Goal: Task Accomplishment & Management: Complete application form

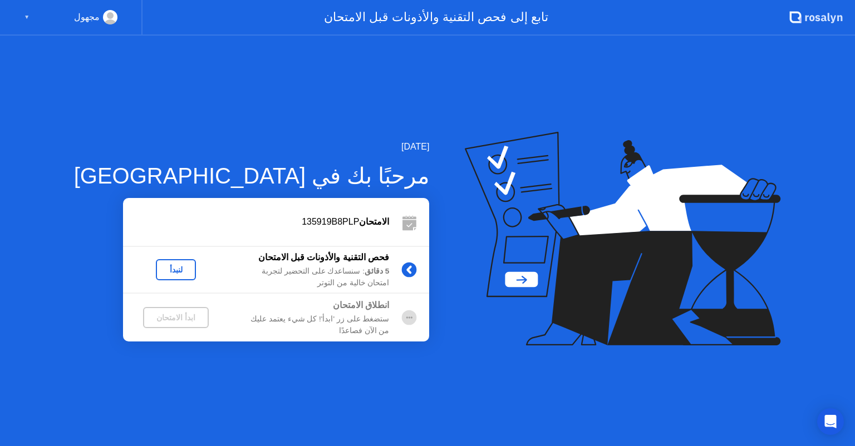
click at [160, 269] on div "لنبدأ" at bounding box center [175, 269] width 31 height 9
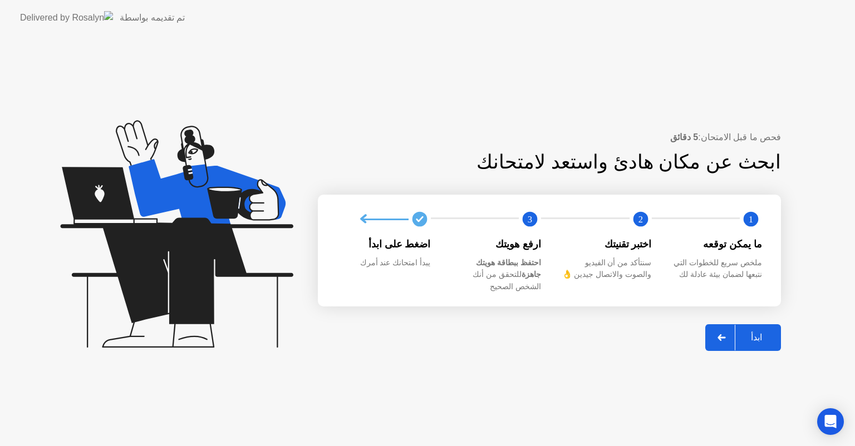
drag, startPoint x: 547, startPoint y: 236, endPoint x: 563, endPoint y: 267, distance: 35.1
click at [563, 267] on div "1 2 3 ما يمكن توقعه ملخص سريع للخطوات التي نتبعها لضمان بيئة عادلة لك اختبر تقن…" at bounding box center [549, 250] width 463 height 111
click at [747, 324] on button "ابدأ" at bounding box center [743, 337] width 76 height 27
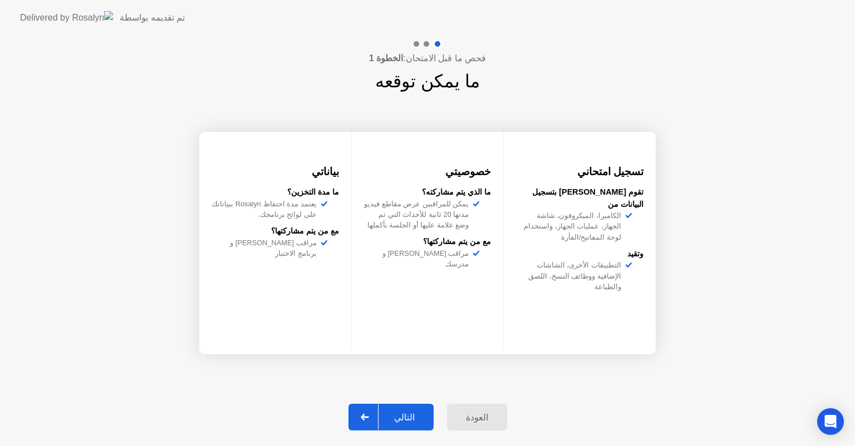
click at [369, 414] on app-svg at bounding box center [365, 417] width 8 height 7
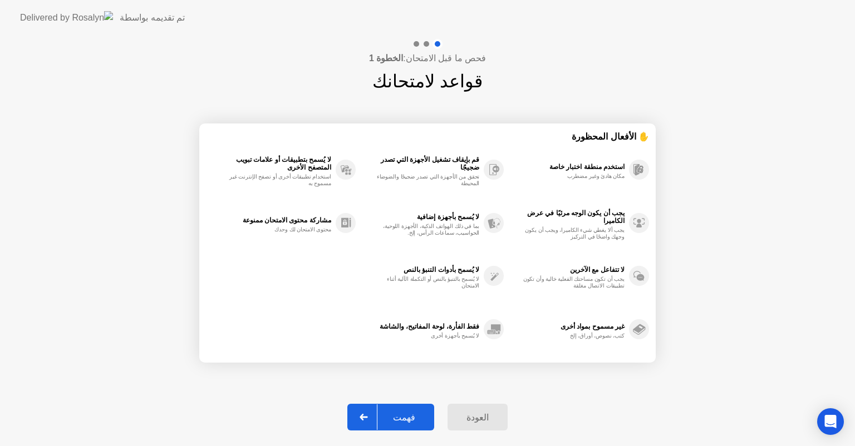
click at [368, 414] on app-svg at bounding box center [364, 417] width 8 height 7
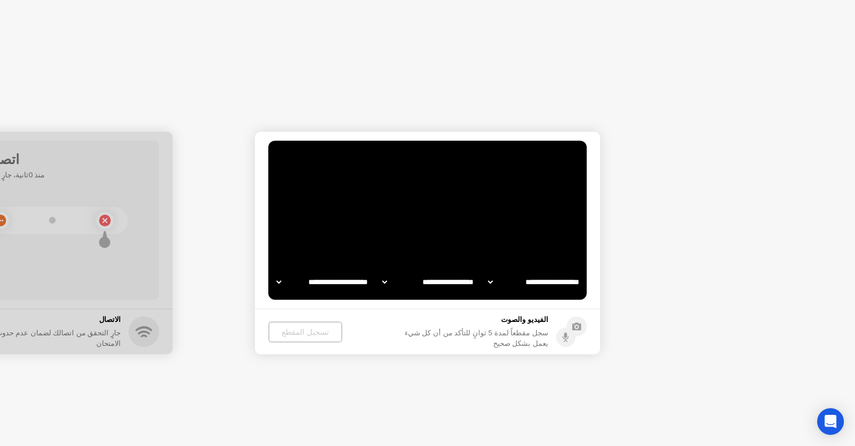
select select "**********"
select select "*******"
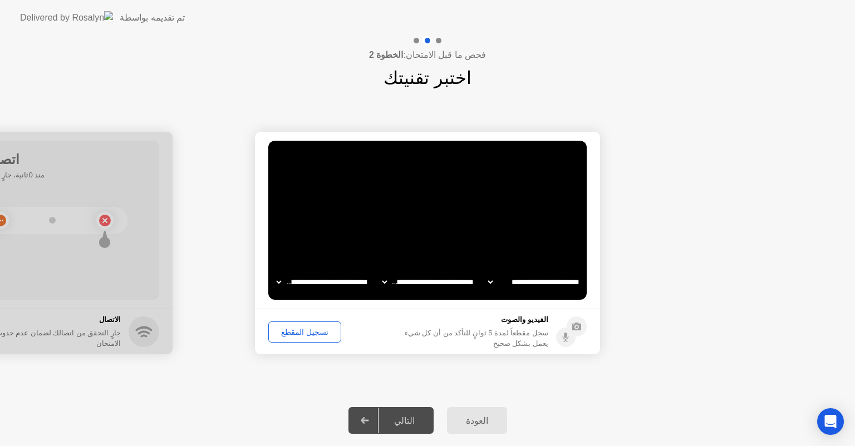
click at [287, 328] on div "تسجيل المقطع" at bounding box center [304, 332] width 65 height 9
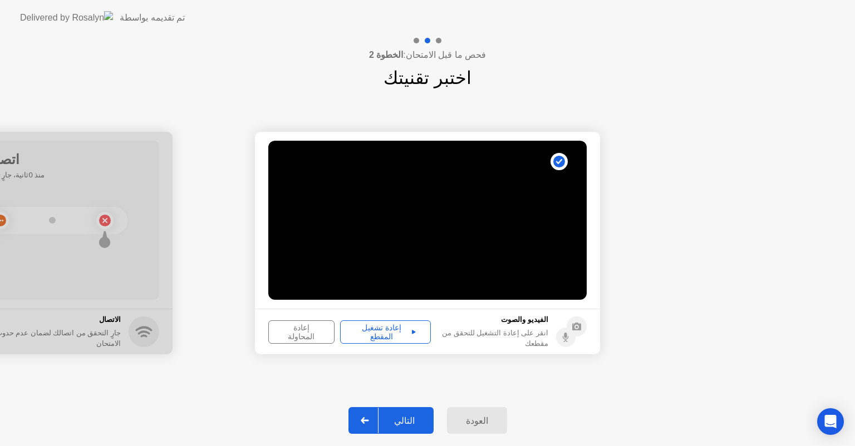
click at [365, 417] on div at bounding box center [365, 421] width 27 height 26
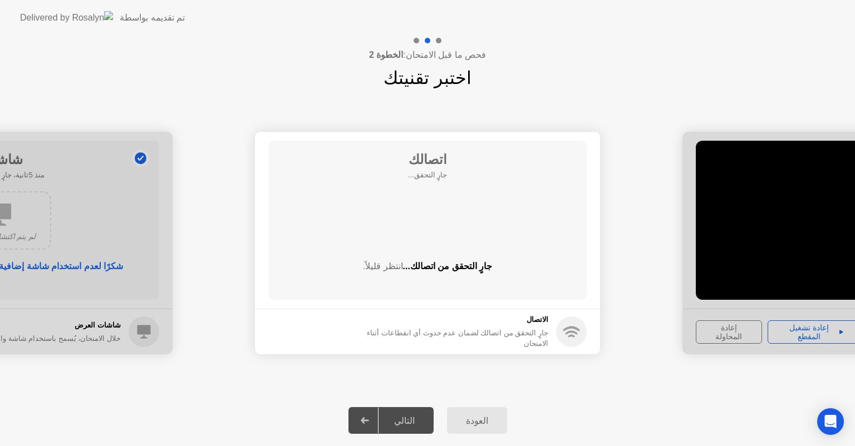
click at [370, 416] on div at bounding box center [365, 421] width 27 height 26
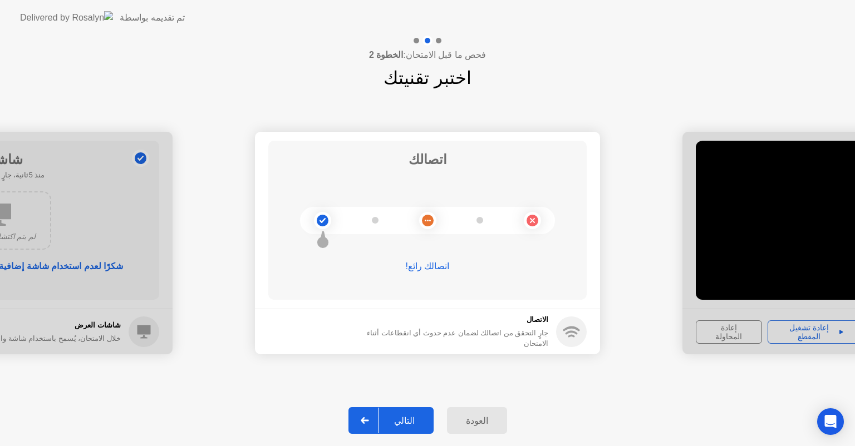
click at [317, 220] on circle at bounding box center [323, 221] width 12 height 12
click at [372, 416] on div at bounding box center [365, 421] width 27 height 26
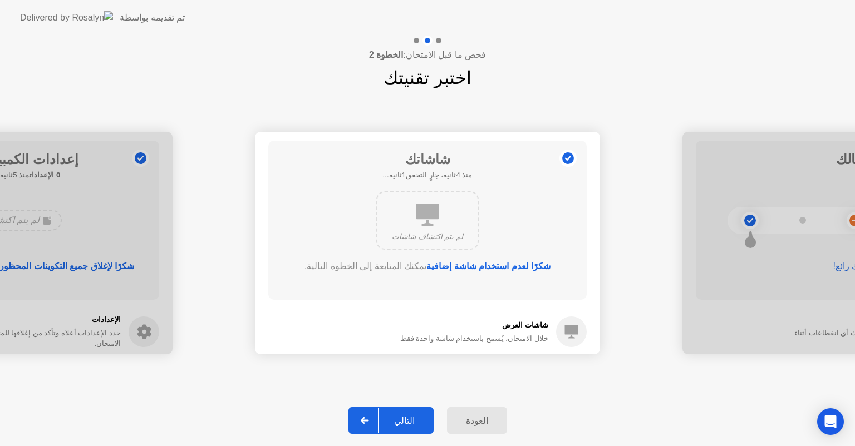
click at [368, 420] on icon at bounding box center [365, 420] width 8 height 7
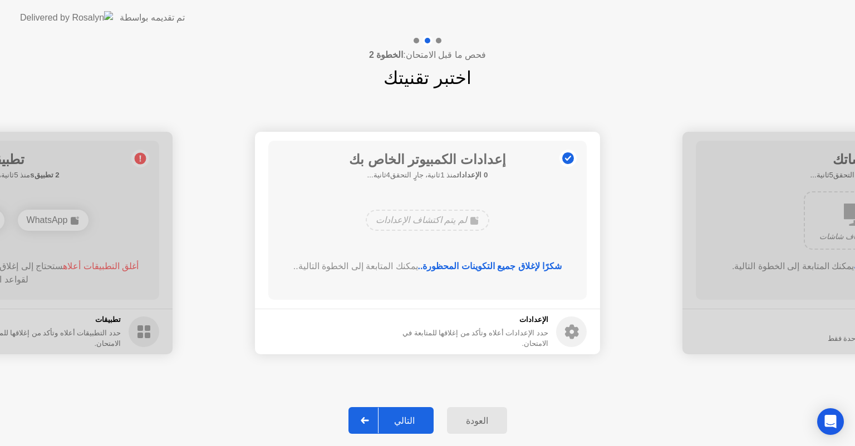
click at [369, 417] on icon at bounding box center [365, 420] width 8 height 7
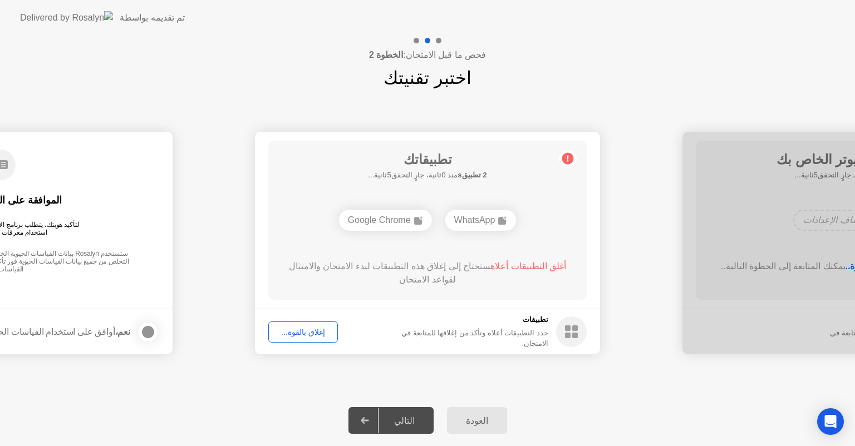
click at [292, 333] on div "إغلاق بالقوة..." at bounding box center [303, 332] width 62 height 9
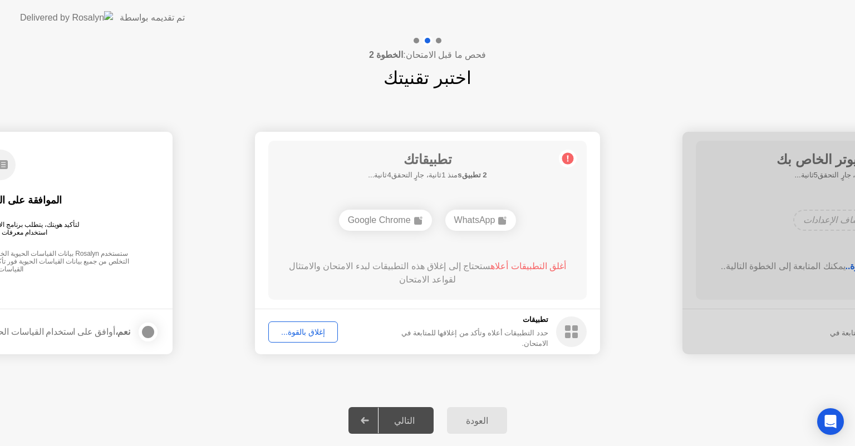
click at [369, 422] on icon at bounding box center [365, 420] width 8 height 7
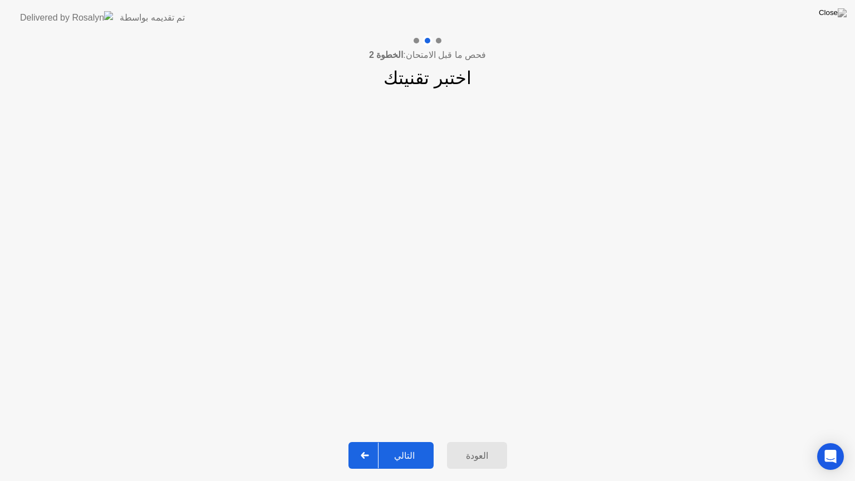
click at [372, 446] on div at bounding box center [365, 455] width 27 height 26
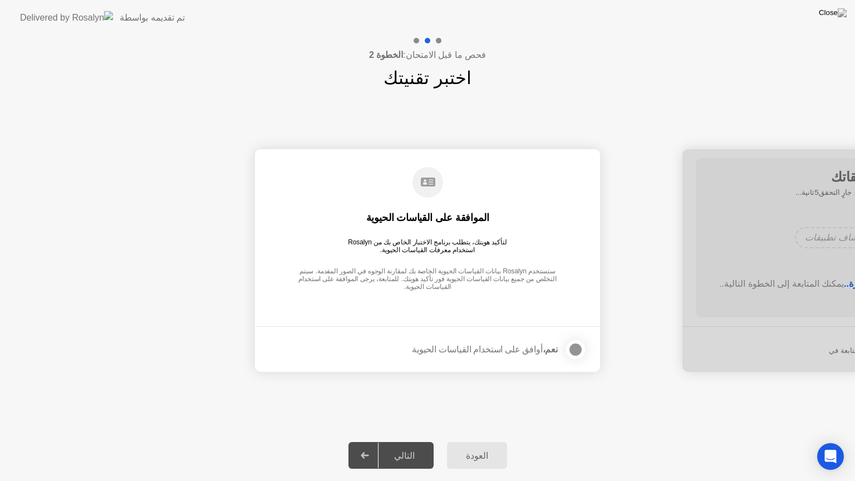
click at [574, 343] on div at bounding box center [575, 349] width 13 height 13
click at [370, 446] on div at bounding box center [365, 455] width 27 height 26
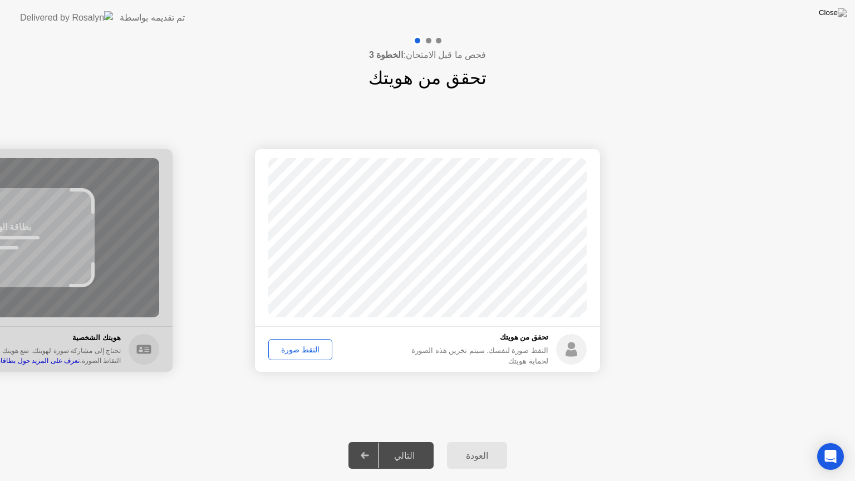
click at [297, 345] on div "التقط صورة" at bounding box center [300, 349] width 56 height 9
click at [362, 446] on div at bounding box center [365, 455] width 27 height 26
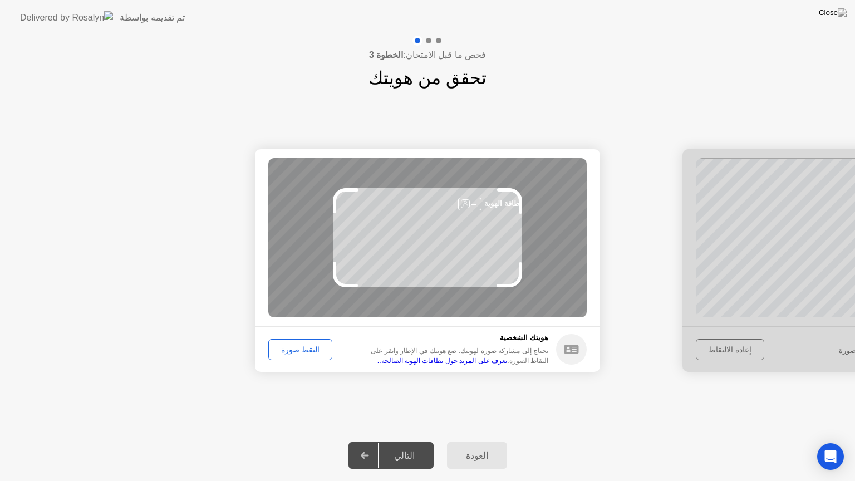
click at [307, 345] on div "التقط صورة" at bounding box center [300, 349] width 56 height 9
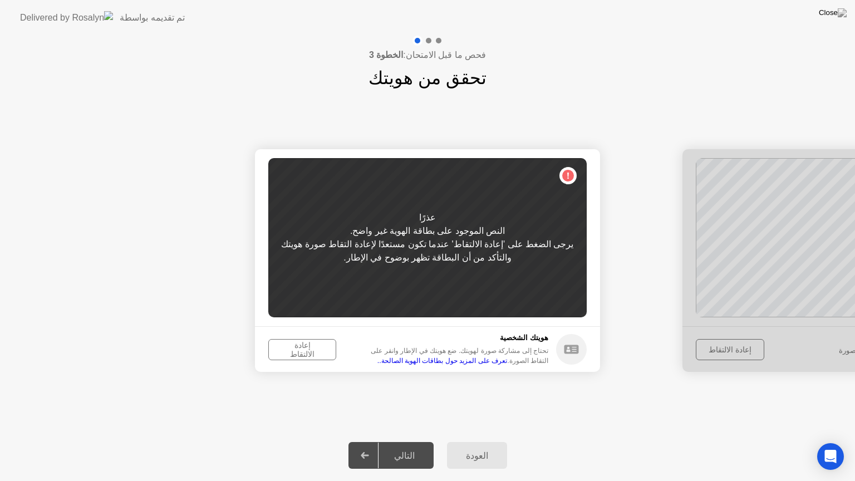
click at [316, 348] on div "إعادة الالتقاط" at bounding box center [302, 350] width 60 height 18
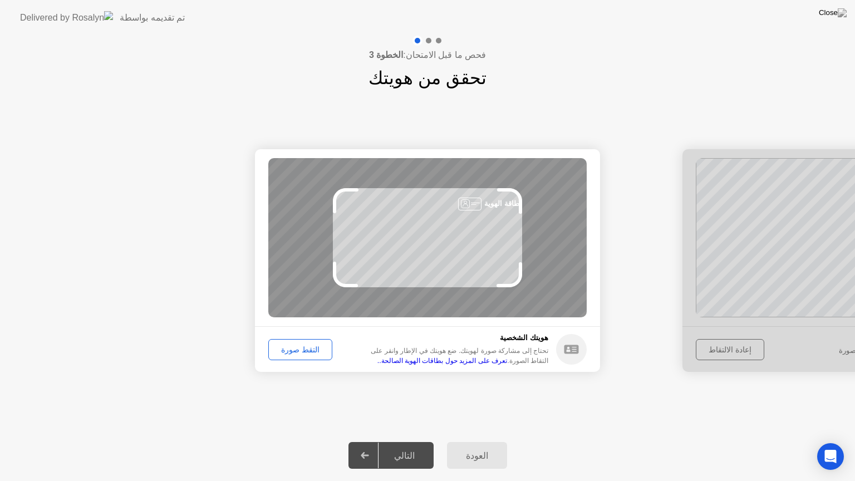
click at [309, 350] on div "التقط صورة" at bounding box center [300, 349] width 56 height 9
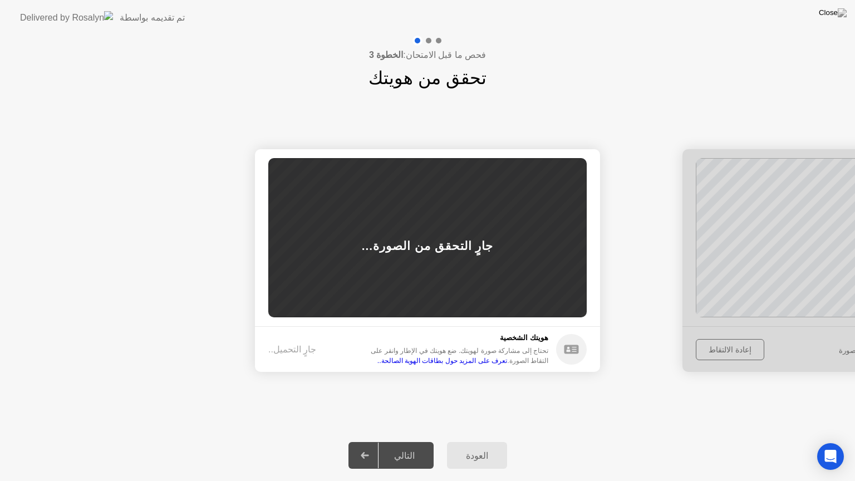
click at [309, 350] on div "جارٍ التحميل.." at bounding box center [304, 349] width 73 height 13
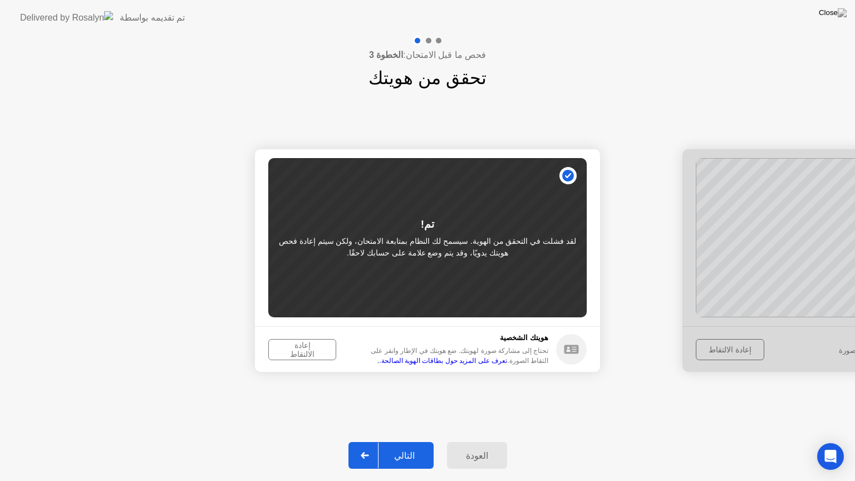
click at [306, 348] on div "إعادة الالتقاط" at bounding box center [302, 350] width 60 height 18
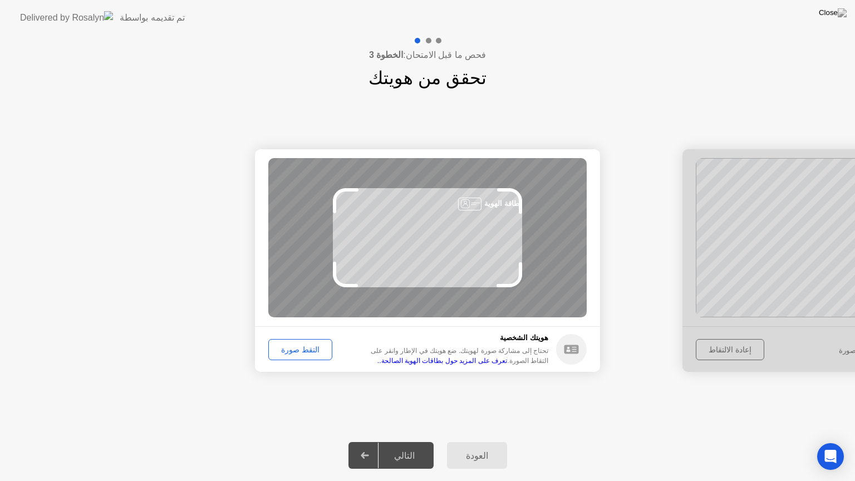
click at [307, 349] on div "التقط صورة" at bounding box center [300, 349] width 56 height 9
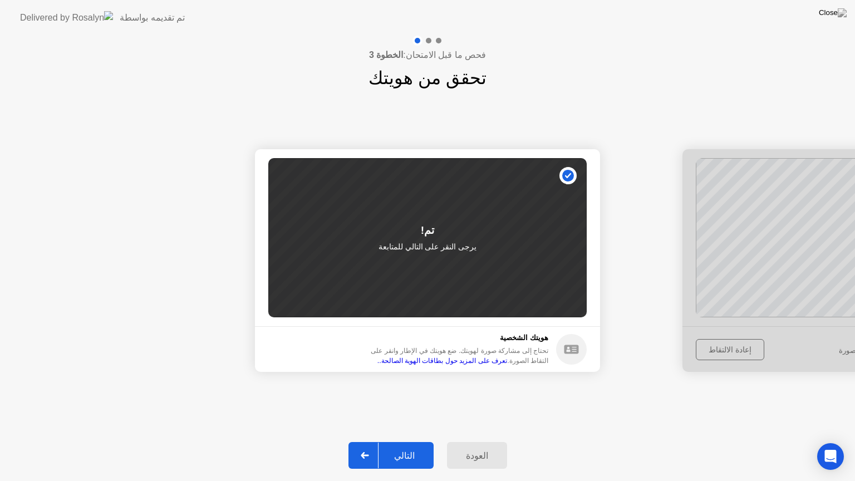
click at [418, 446] on div "التالي" at bounding box center [404, 455] width 52 height 11
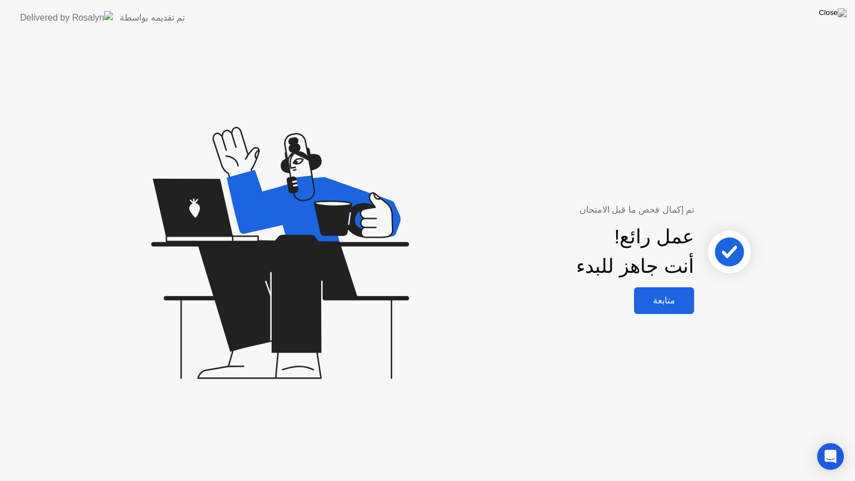
click at [660, 299] on div "متابعة" at bounding box center [663, 300] width 53 height 11
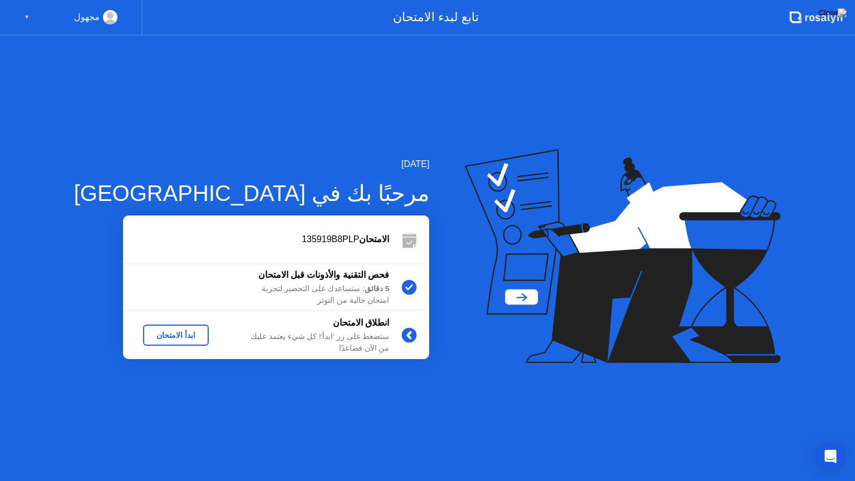
click at [155, 335] on div "ابدأ الامتحان" at bounding box center [175, 335] width 57 height 9
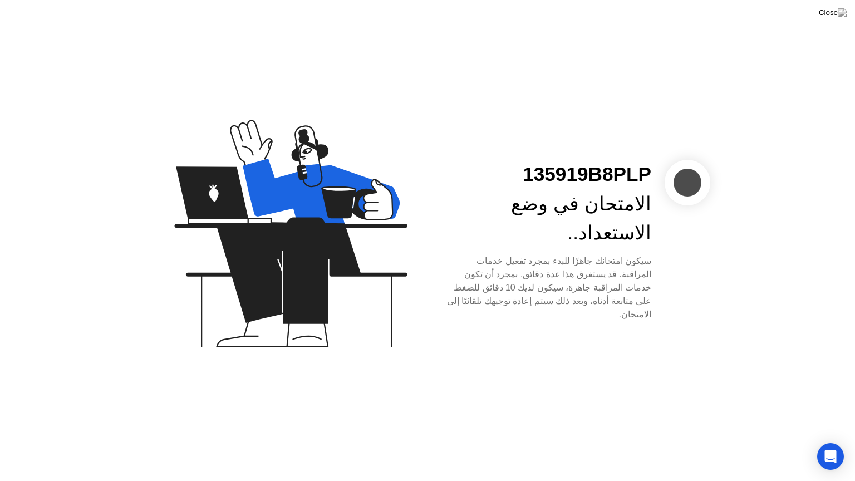
click at [574, 418] on div "135919B8PLP الامتحان في وضع الاستعداد.. سيكون امتحانك جاهزًا للبدء بمجرد تفعيل …" at bounding box center [427, 240] width 855 height 481
click at [682, 204] on div at bounding box center [687, 183] width 46 height 46
click at [696, 203] on div at bounding box center [687, 183] width 46 height 46
click at [828, 446] on icon "Open Intercom Messenger" at bounding box center [830, 456] width 13 height 14
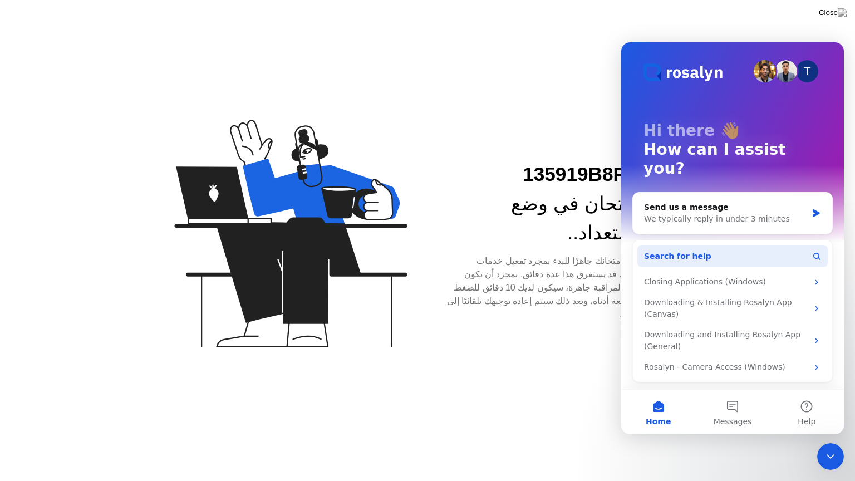
click at [758, 245] on button "Search for help" at bounding box center [732, 256] width 190 height 22
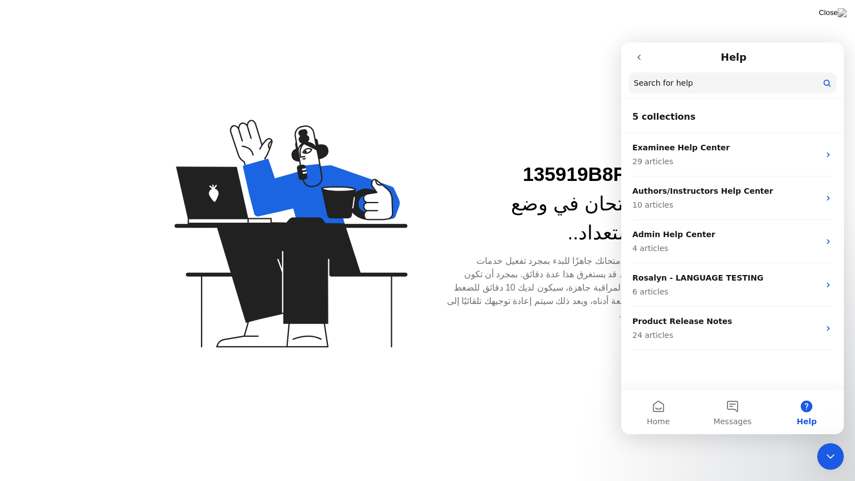
click at [758, 235] on p "Admin Help Center" at bounding box center [725, 235] width 187 height 12
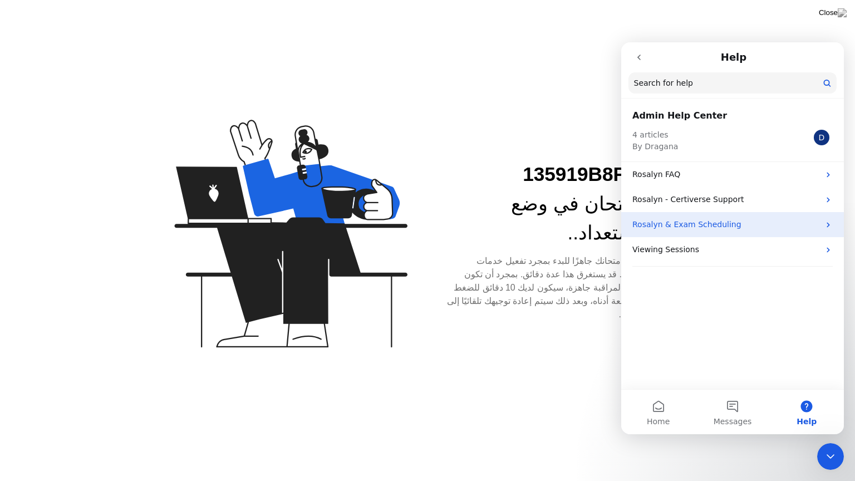
click at [763, 219] on p "Rosalyn & Exam Scheduling" at bounding box center [725, 225] width 187 height 12
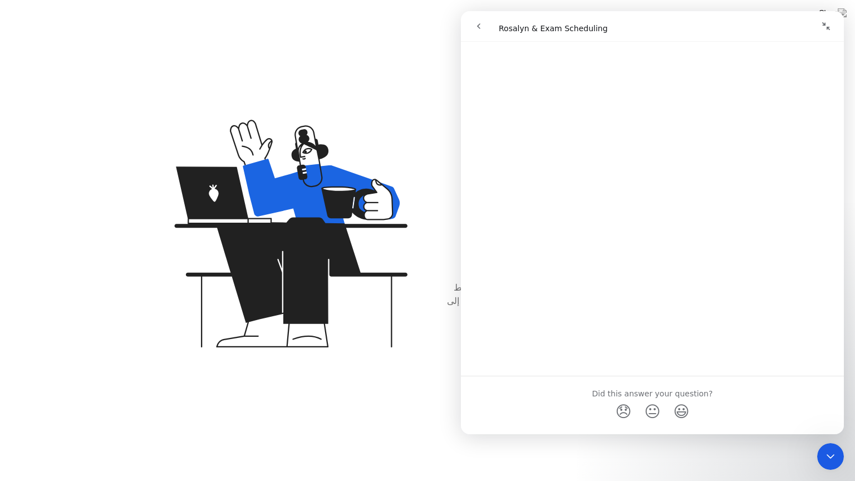
scroll to position [352, 0]
click at [834, 446] on icon "Close Intercom Messenger" at bounding box center [830, 456] width 13 height 13
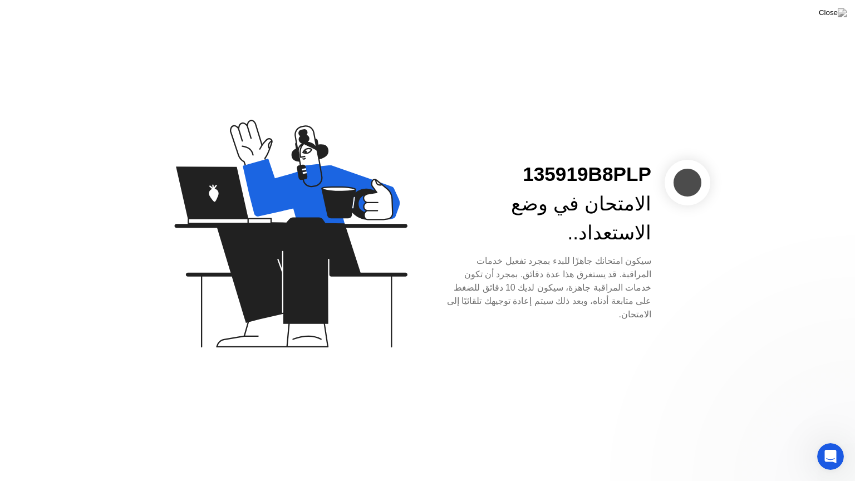
scroll to position [0, 0]
click at [681, 194] on div at bounding box center [687, 183] width 46 height 46
click at [666, 195] on div at bounding box center [687, 183] width 46 height 46
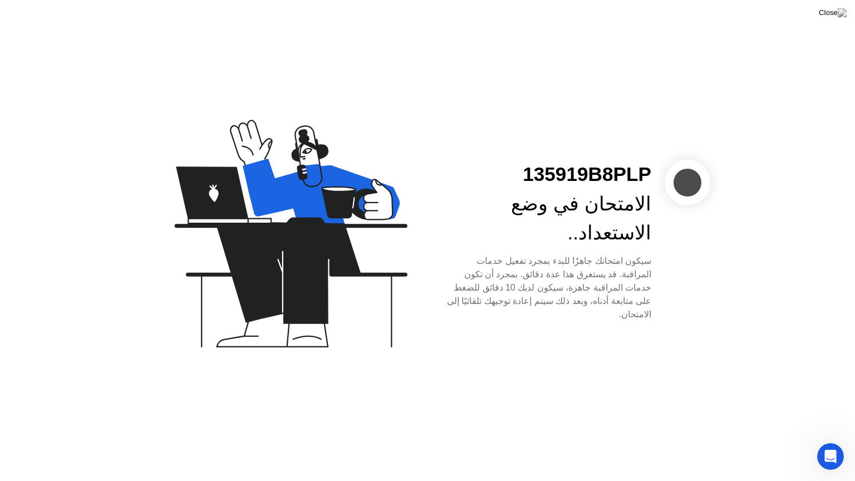
click at [666, 195] on div at bounding box center [687, 183] width 46 height 46
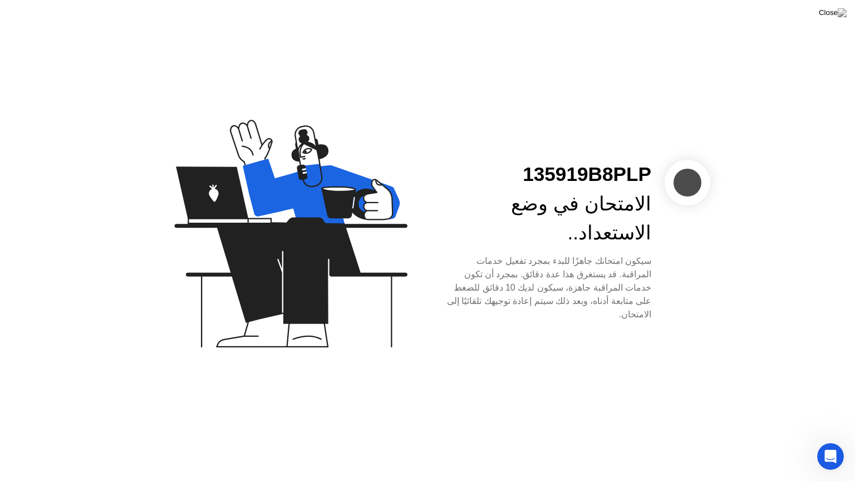
click at [833, 413] on div "135919B8PLP الامتحان في وضع الاستعداد.. سيكون امتحانك جاهزًا للبدء بمجرد تفعيل …" at bounding box center [427, 240] width 855 height 481
click at [679, 205] on div at bounding box center [687, 183] width 46 height 46
drag, startPoint x: 570, startPoint y: 204, endPoint x: 621, endPoint y: 382, distance: 185.5
click at [621, 382] on div "135919B8PLP الامتحان في وضع الاستعداد.. سيكون امتحانك جاهزًا للبدء بمجرد تفعيل …" at bounding box center [427, 240] width 855 height 481
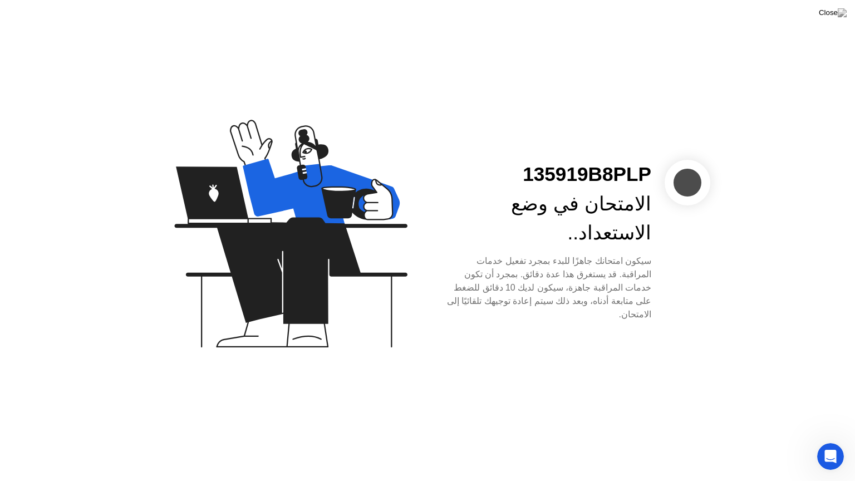
click at [621, 382] on div "135919B8PLP الامتحان في وضع الاستعداد.. سيكون امتحانك جاهزًا للبدء بمجرد تفعيل …" at bounding box center [427, 240] width 855 height 481
click at [834, 446] on div "Open Intercom Messenger" at bounding box center [830, 456] width 37 height 37
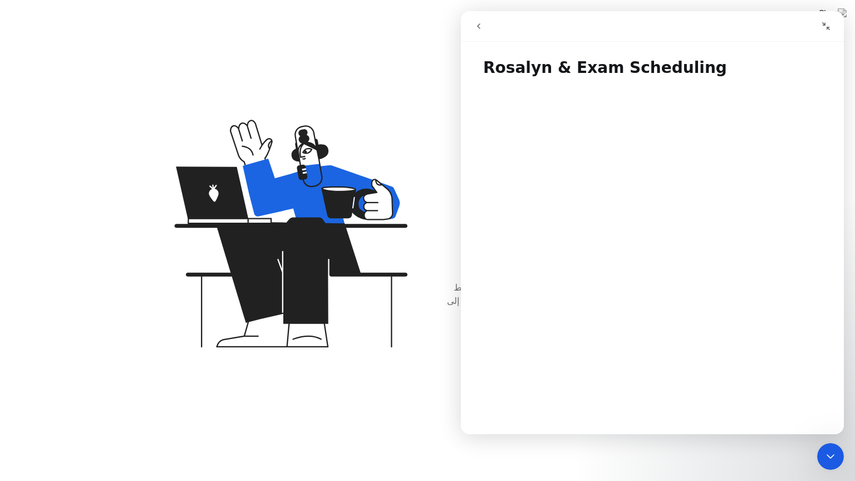
click at [830, 445] on div "Close Intercom Messenger" at bounding box center [830, 456] width 27 height 27
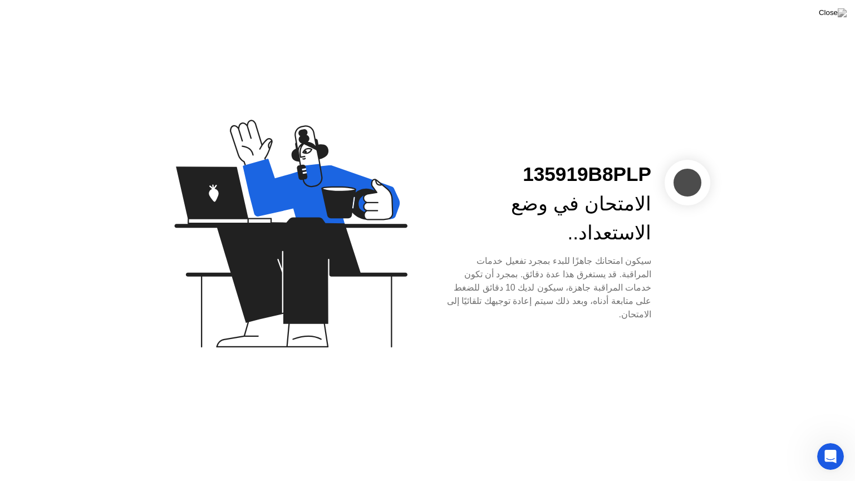
click at [830, 445] on div "Open Intercom Messenger" at bounding box center [830, 456] width 37 height 37
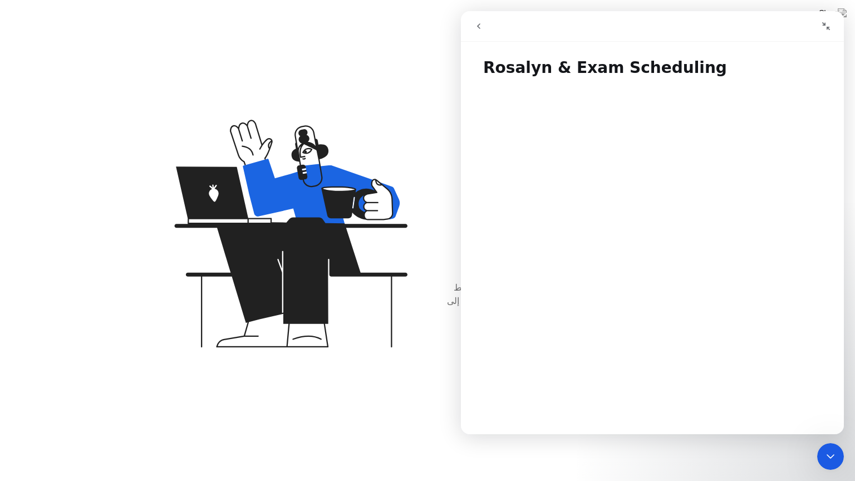
click at [830, 445] on div "Close Intercom Messenger" at bounding box center [830, 456] width 27 height 27
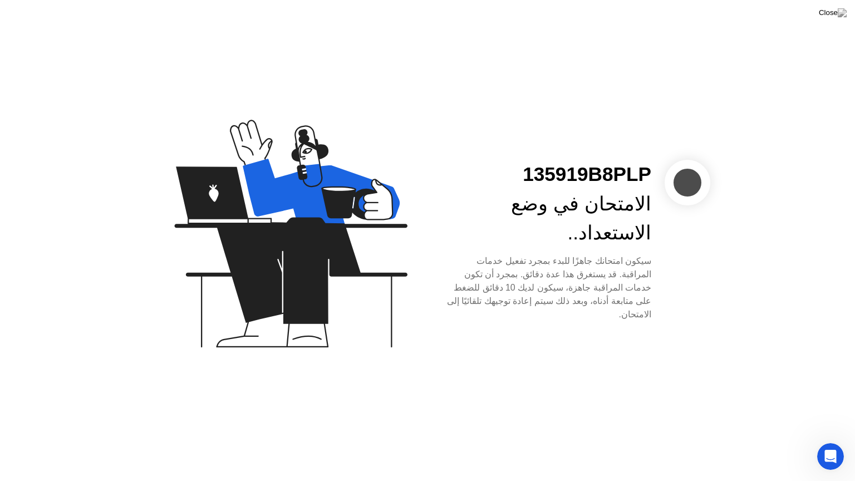
click at [697, 332] on div "135919B8PLP الامتحان في وضع الاستعداد.. سيكون امتحانك جاهزًا للبدء بمجرد تفعيل …" at bounding box center [427, 240] width 855 height 481
click at [680, 205] on div at bounding box center [687, 183] width 46 height 46
click at [681, 205] on div at bounding box center [687, 183] width 46 height 46
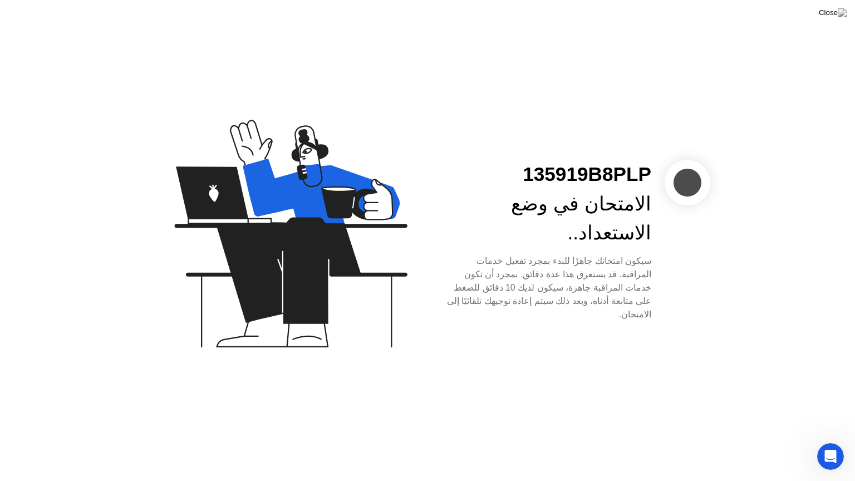
drag, startPoint x: 681, startPoint y: 209, endPoint x: 557, endPoint y: 211, distance: 124.7
click at [557, 211] on div "135919B8PLP الامتحان في وضع الاستعداد.. سيكون امتحانك جاهزًا للبدء بمجرد تفعيل …" at bounding box center [571, 240] width 278 height 161
click at [324, 232] on icon at bounding box center [290, 234] width 233 height 228
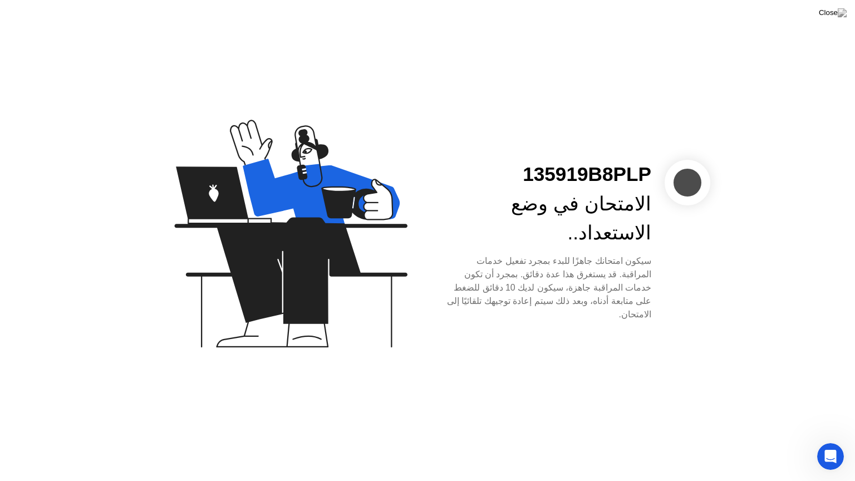
click at [0, 0] on div "135919B8PLP الامتحان في وضع الاستعداد.. سيكون امتحانك جاهزًا للبدء بمجرد تفعيل …" at bounding box center [427, 240] width 855 height 481
click at [833, 446] on icon "Open Intercom Messenger" at bounding box center [830, 456] width 18 height 18
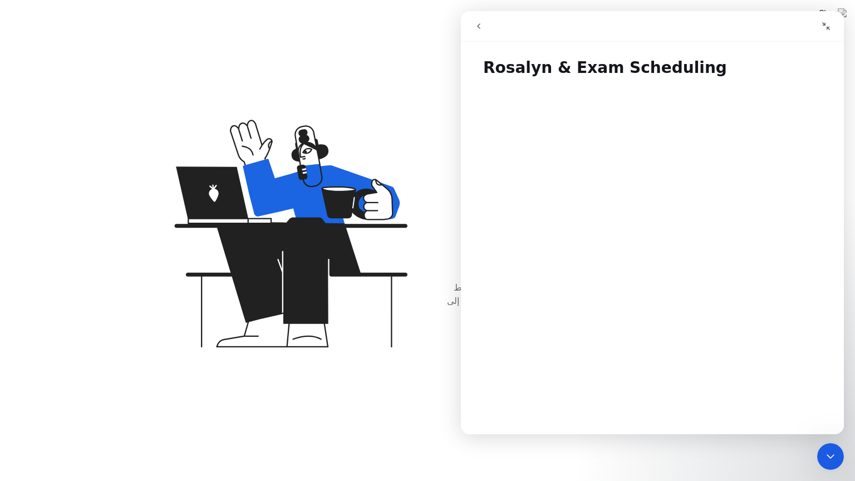
click at [833, 446] on icon "Close Intercom Messenger" at bounding box center [830, 456] width 13 height 13
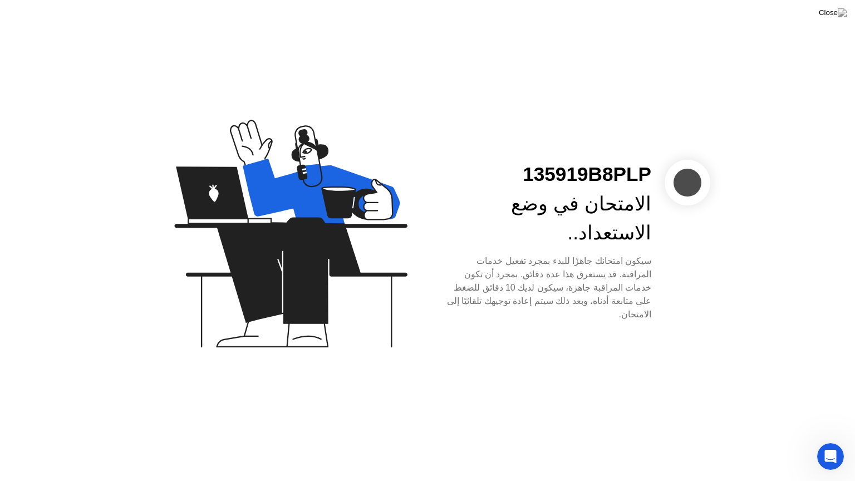
drag, startPoint x: 750, startPoint y: 286, endPoint x: 690, endPoint y: 207, distance: 98.9
click at [690, 207] on div "135919B8PLP الامتحان في وضع الاستعداد.. سيكون امتحانك جاهزًا للبدء بمجرد تفعيل …" at bounding box center [427, 240] width 855 height 481
click at [690, 205] on div at bounding box center [687, 183] width 46 height 46
click at [681, 204] on div at bounding box center [687, 183] width 46 height 46
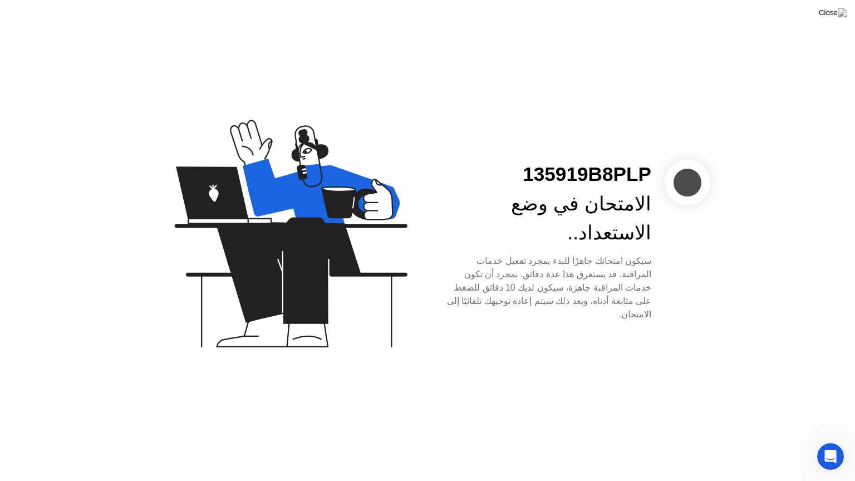
click at [681, 204] on div at bounding box center [687, 183] width 46 height 46
click at [692, 203] on div at bounding box center [687, 183] width 46 height 46
click at [0, 117] on div "135919B8PLP الامتحان في وضع الاستعداد.. سيكون امتحانك جاهزًا للبدء بمجرد تفعيل …" at bounding box center [427, 240] width 855 height 481
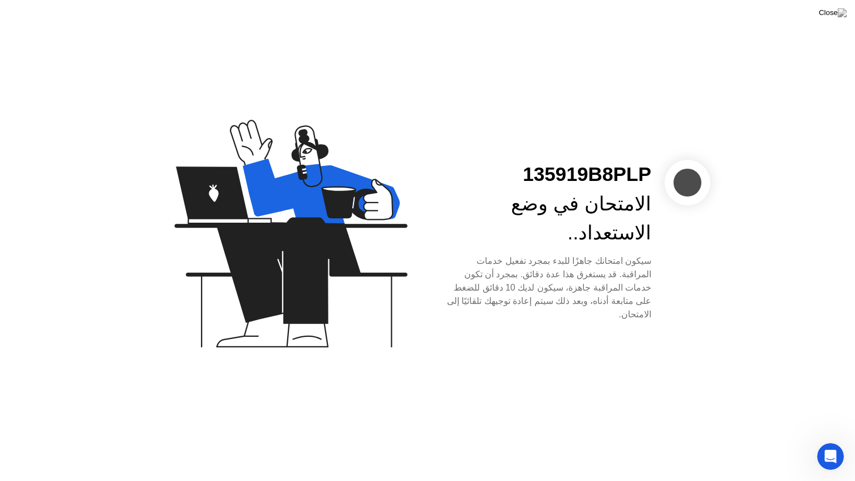
click at [0, 117] on div "135919B8PLP الامتحان في وضع الاستعداد.. سيكون امتحانك جاهزًا للبدء بمجرد تفعيل …" at bounding box center [427, 240] width 855 height 481
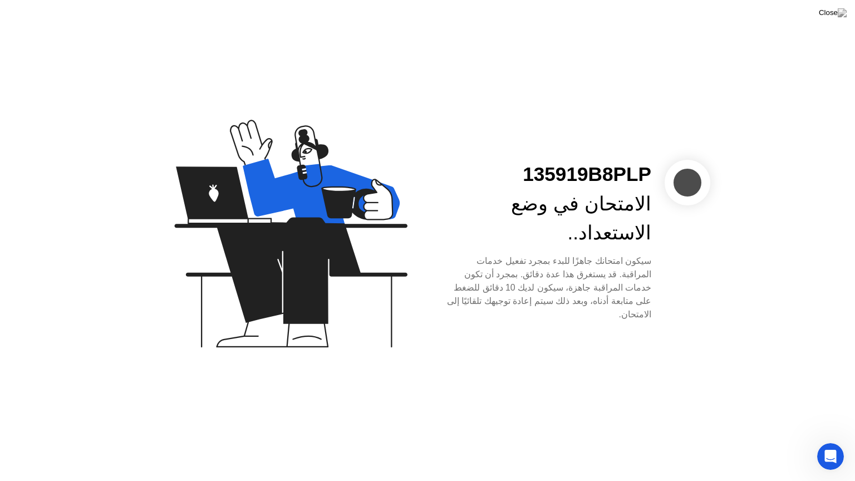
click at [40, 102] on div "135919B8PLP الامتحان في وضع الاستعداد.. سيكون امتحانك جاهزًا للبدء بمجرد تفعيل …" at bounding box center [427, 240] width 855 height 481
click at [683, 195] on div at bounding box center [687, 183] width 46 height 46
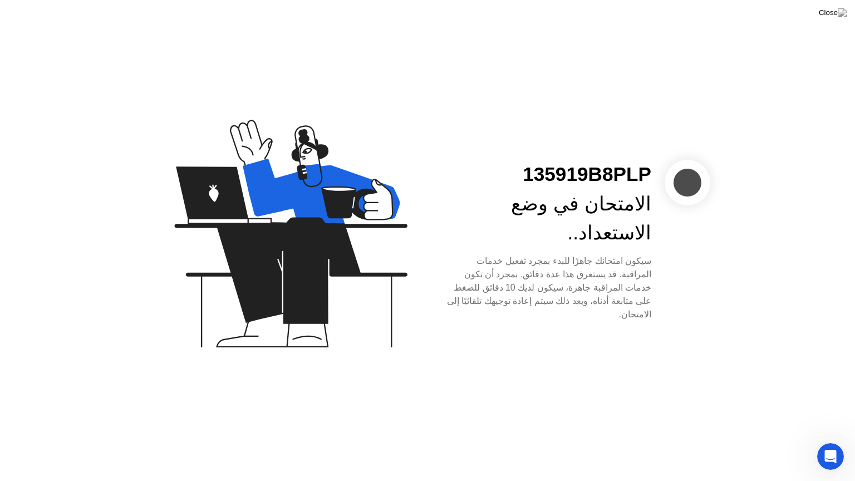
click at [683, 195] on div at bounding box center [687, 183] width 46 height 46
click at [290, 319] on icon at bounding box center [290, 234] width 233 height 228
click at [484, 280] on div "سيكون امتحانك جاهزًا للبدء بمجرد تفعيل خدمات المراقبة. قد يستغرق هذا عدة دقائق.…" at bounding box center [548, 287] width 206 height 67
